Goal: Task Accomplishment & Management: Complete application form

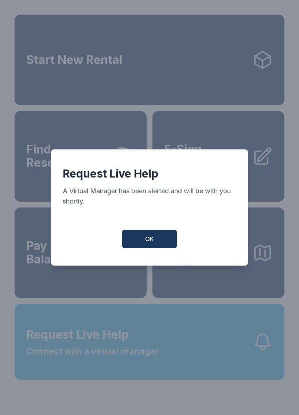
click at [152, 234] on button "OK" at bounding box center [149, 239] width 55 height 18
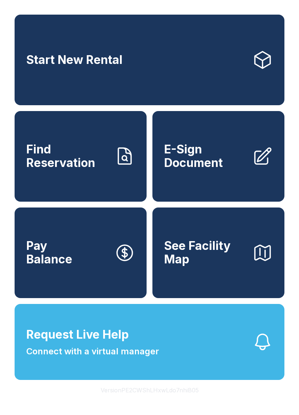
click at [124, 343] on span "Request Live Help" at bounding box center [77, 335] width 103 height 18
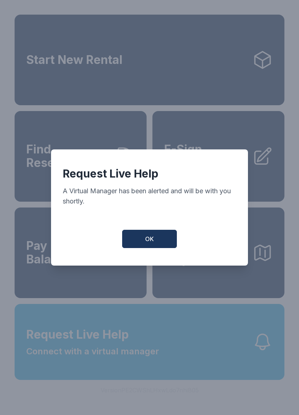
click at [149, 236] on button "OK" at bounding box center [149, 239] width 55 height 18
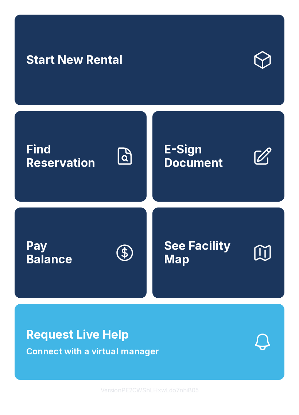
click at [96, 343] on span "Request Live Help" at bounding box center [77, 335] width 103 height 18
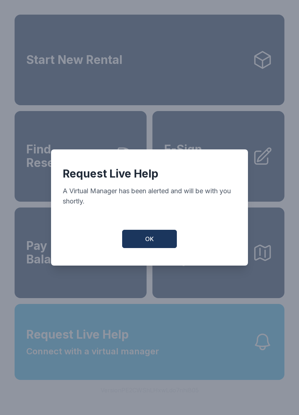
click at [150, 239] on span "OK" at bounding box center [149, 238] width 9 height 9
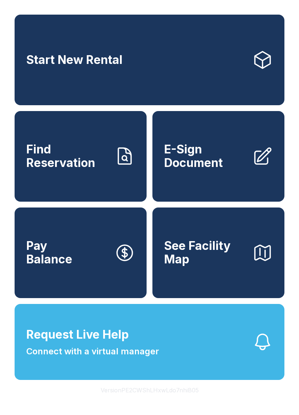
click at [206, 160] on span "E-Sign Document" at bounding box center [205, 156] width 83 height 27
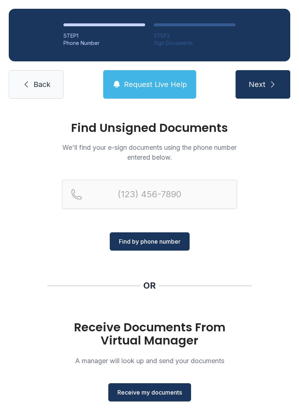
click at [158, 394] on span "Receive my documents" at bounding box center [150, 392] width 65 height 9
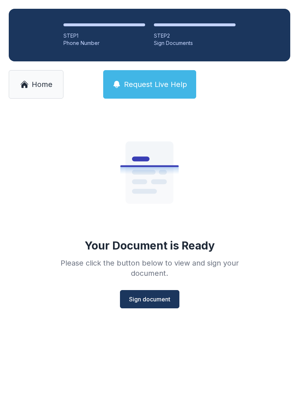
click at [154, 306] on button "Sign document" at bounding box center [150, 299] width 60 height 18
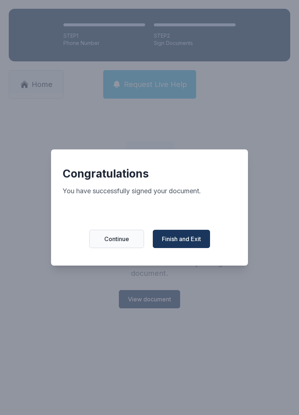
click at [190, 241] on span "Finish and Exit" at bounding box center [181, 238] width 39 height 9
